Goal: Task Accomplishment & Management: Manage account settings

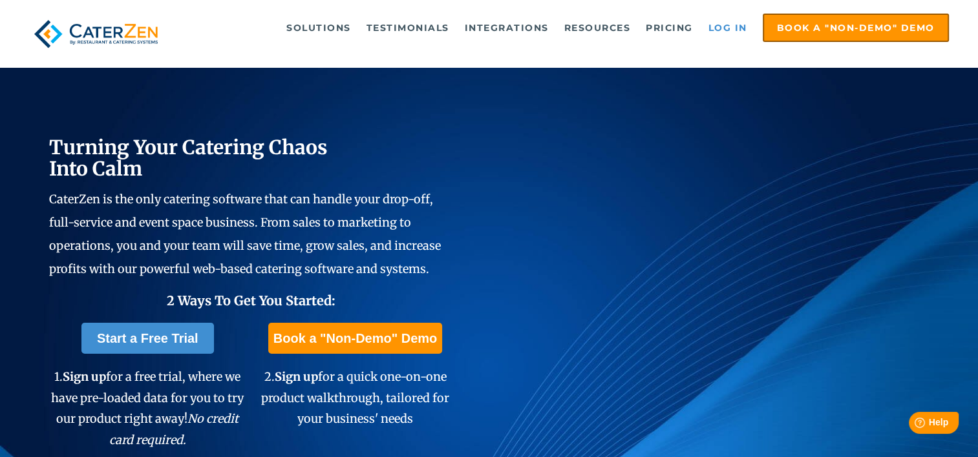
click at [719, 30] on link "Log in" at bounding box center [728, 28] width 52 height 26
click at [724, 28] on link "Log in" at bounding box center [728, 28] width 52 height 26
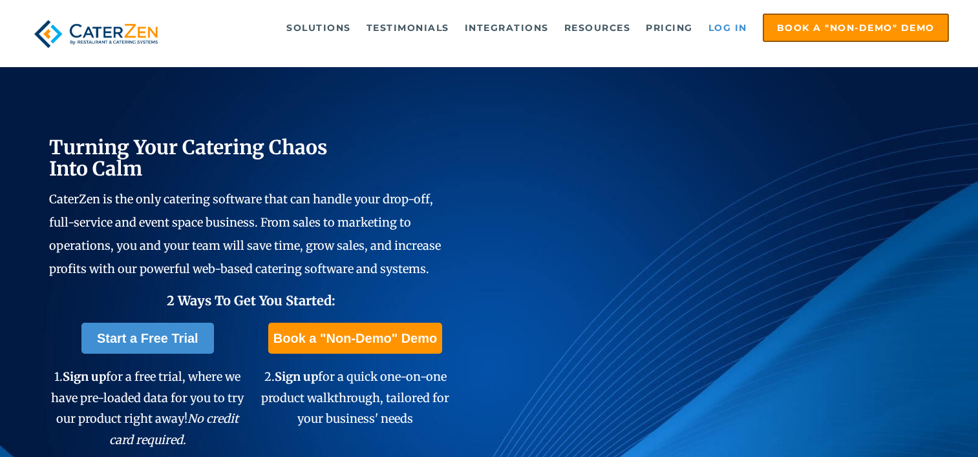
drag, startPoint x: 0, startPoint y: 0, endPoint x: 722, endPoint y: 30, distance: 722.4
click at [722, 30] on link "Log in" at bounding box center [728, 28] width 52 height 26
